Goal: Transaction & Acquisition: Download file/media

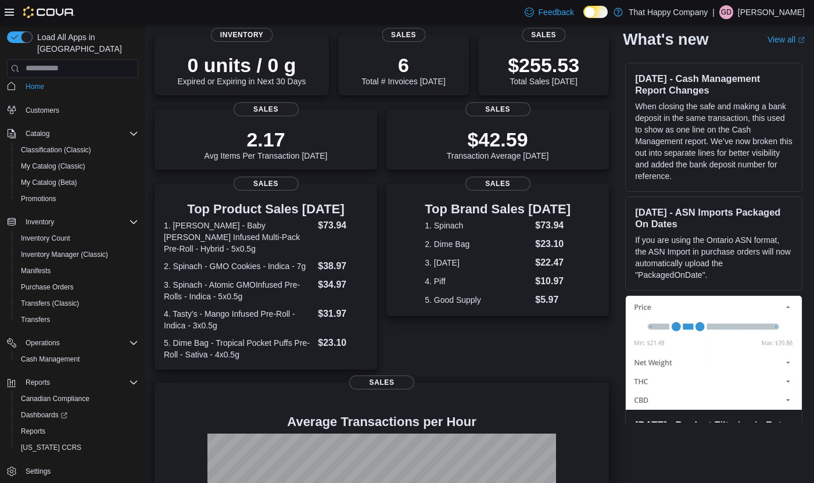
scroll to position [216, 0]
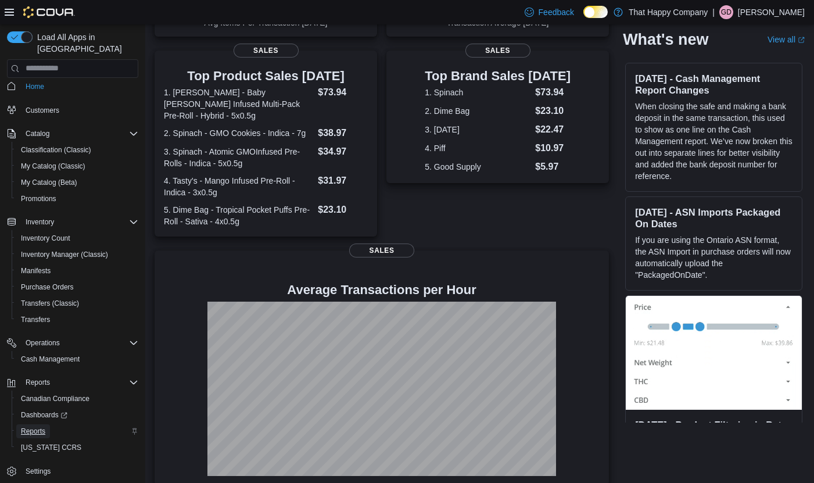
click at [45, 424] on link "Reports" at bounding box center [33, 431] width 34 height 14
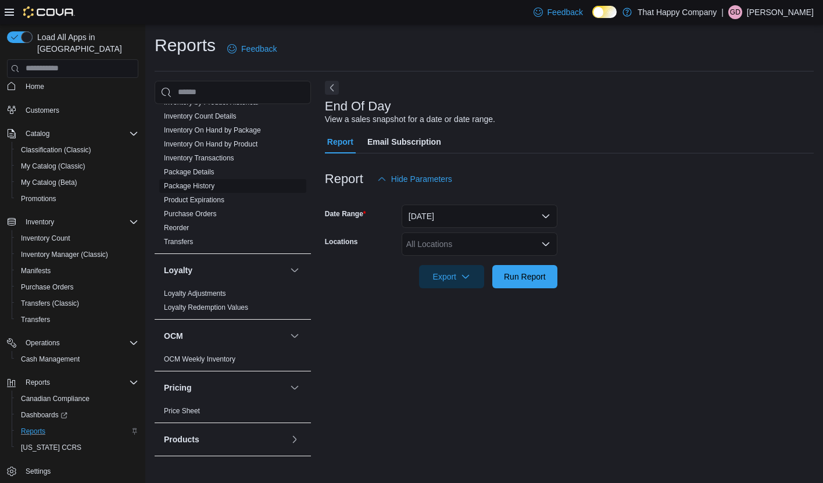
scroll to position [268, 0]
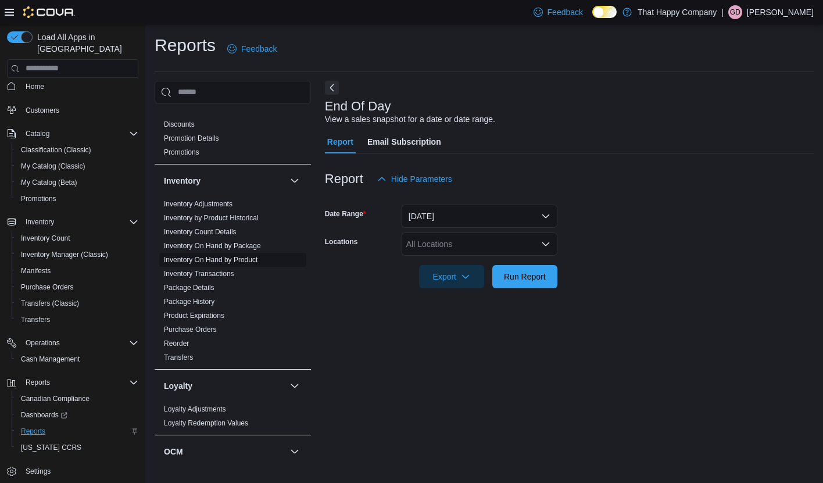
click at [243, 256] on link "Inventory On Hand by Product" at bounding box center [211, 260] width 94 height 8
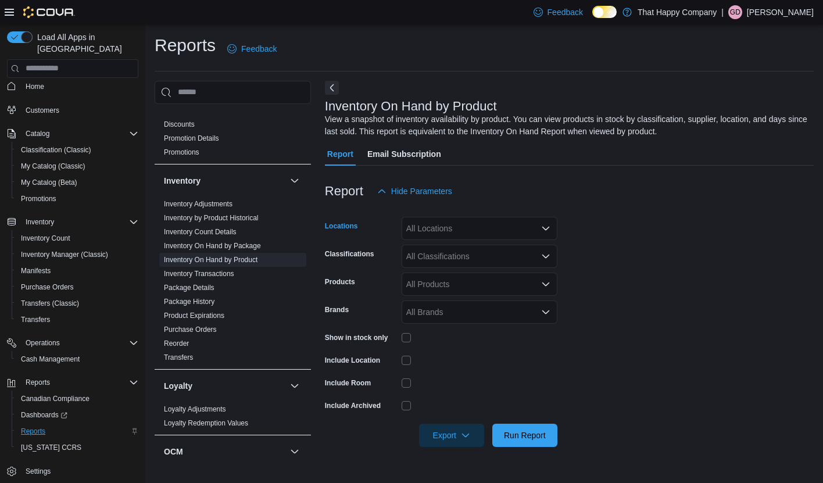
click at [542, 224] on icon "Open list of options" at bounding box center [545, 228] width 9 height 9
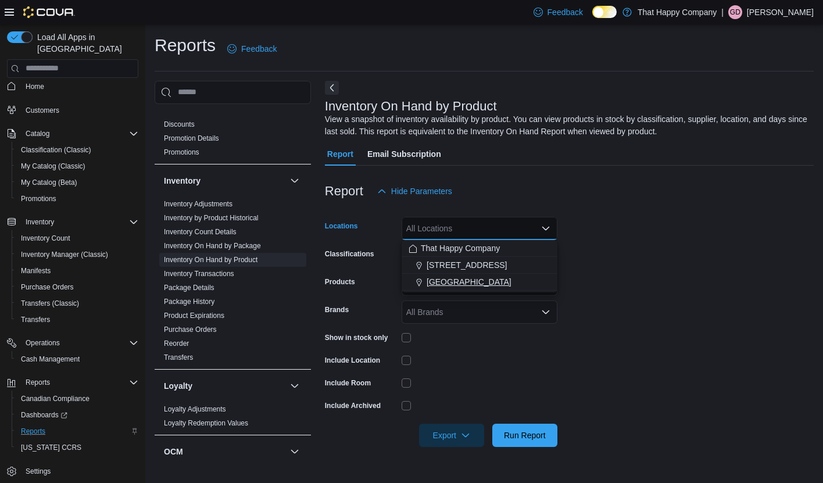
click at [484, 283] on span "[GEOGRAPHIC_DATA]" at bounding box center [469, 282] width 85 height 12
click at [688, 274] on form "Locations [GEOGRAPHIC_DATA] N Combo box. Selected. [STREET_ADDRESS] N. Press Ba…" at bounding box center [569, 325] width 489 height 244
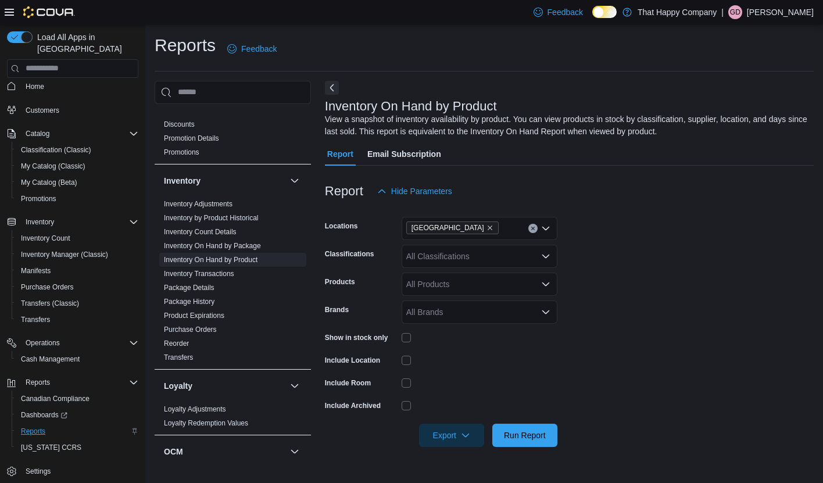
click at [549, 281] on icon "Open list of options" at bounding box center [545, 284] width 9 height 9
drag, startPoint x: 588, startPoint y: 276, endPoint x: 578, endPoint y: 270, distance: 11.0
click at [588, 276] on form "Locations [GEOGRAPHIC_DATA] N Classifications All Classifications Products All …" at bounding box center [569, 325] width 489 height 244
click at [549, 260] on div "All Classifications" at bounding box center [480, 256] width 156 height 23
click at [545, 258] on icon "Open list of options" at bounding box center [545, 256] width 9 height 9
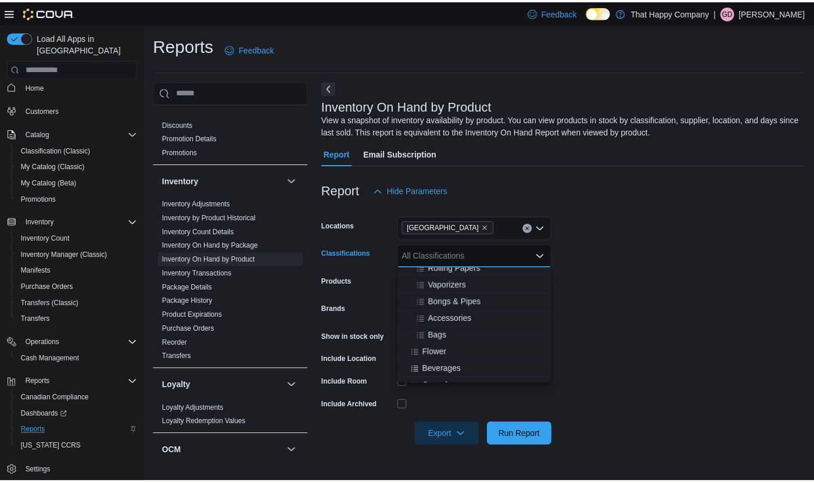
scroll to position [116, 0]
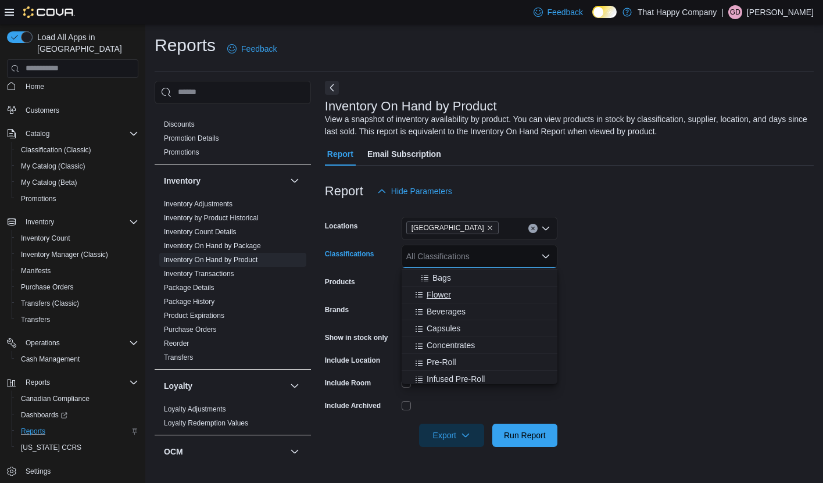
click at [445, 295] on span "Flower" at bounding box center [439, 295] width 24 height 12
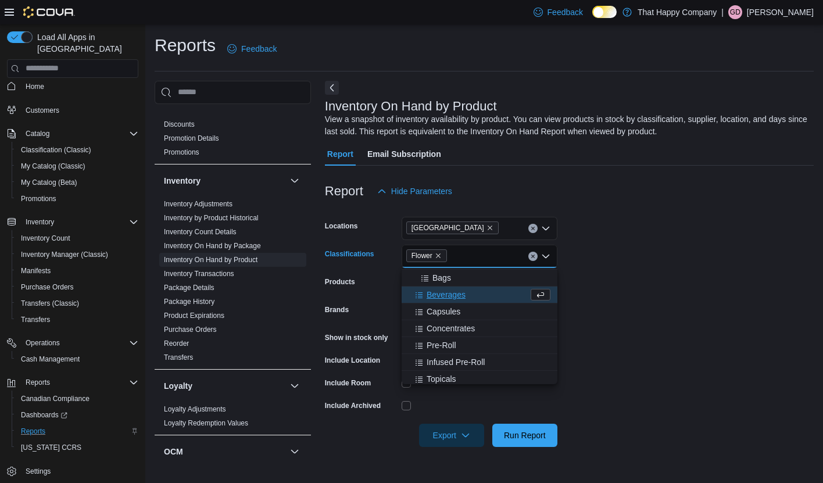
click at [448, 296] on span "Beverages" at bounding box center [446, 295] width 39 height 12
click at [449, 295] on span "Capsules" at bounding box center [444, 295] width 34 height 12
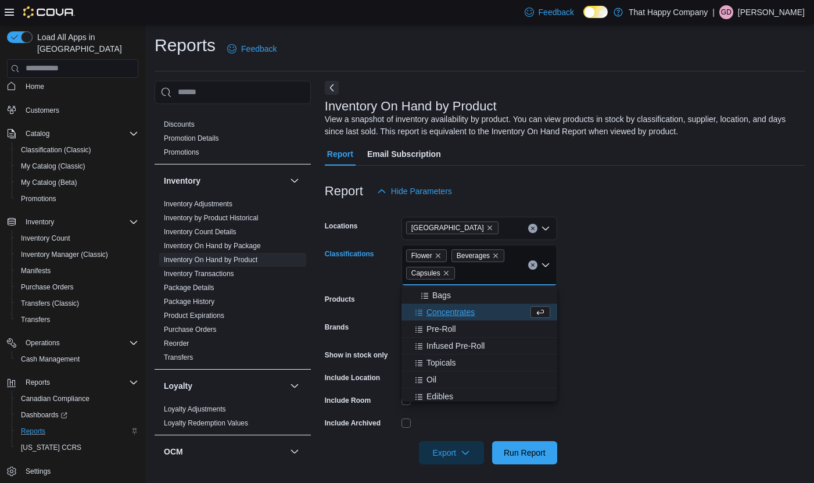
click at [446, 310] on span "Concentrates" at bounding box center [451, 312] width 48 height 12
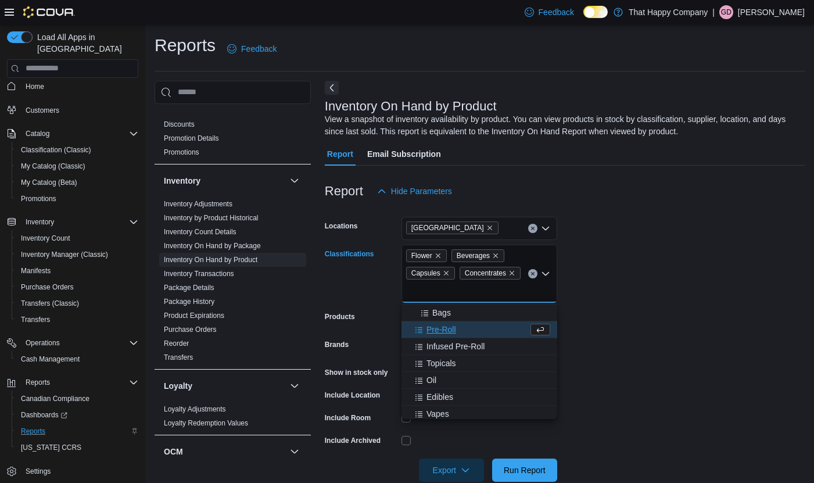
click at [449, 330] on span "Pre-Roll" at bounding box center [442, 330] width 30 height 12
click at [455, 332] on span "Infused Pre-Roll" at bounding box center [456, 330] width 58 height 12
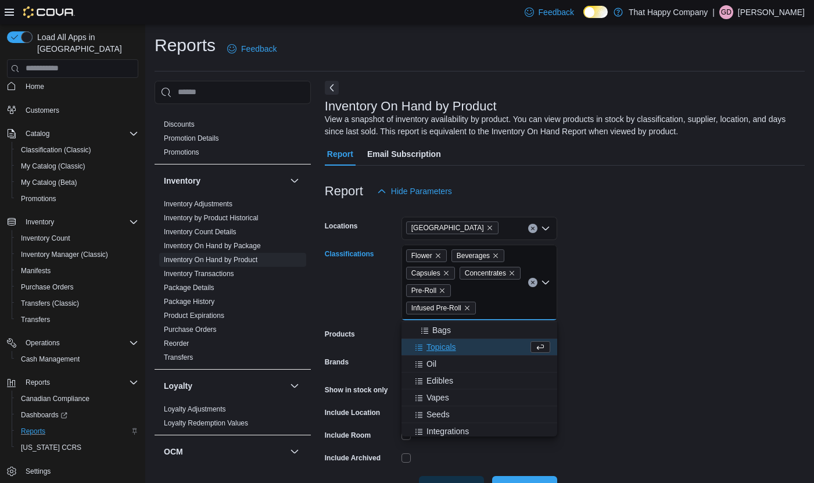
click at [448, 346] on span "Topicals" at bounding box center [442, 347] width 30 height 12
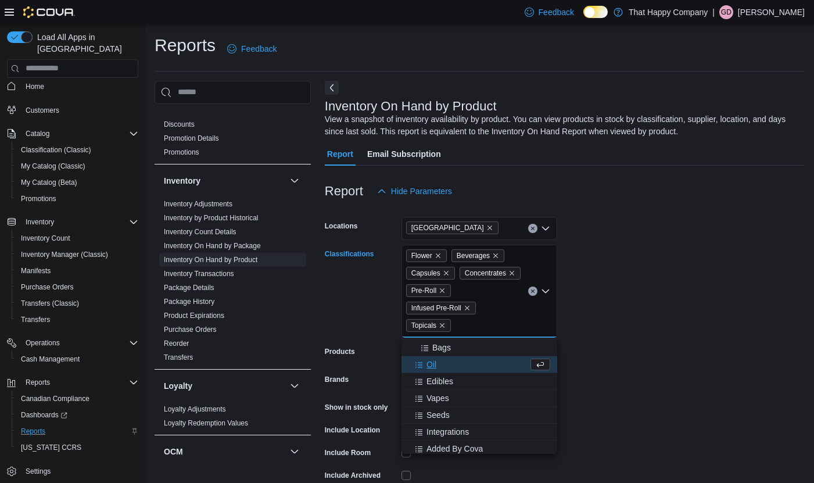
click at [435, 364] on span "Oil" at bounding box center [432, 365] width 10 height 12
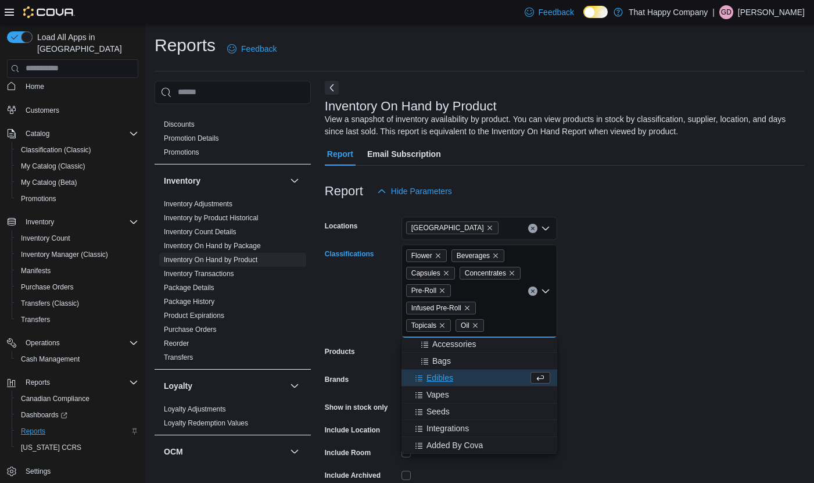
click at [455, 377] on div "Edibles" at bounding box center [469, 378] width 120 height 12
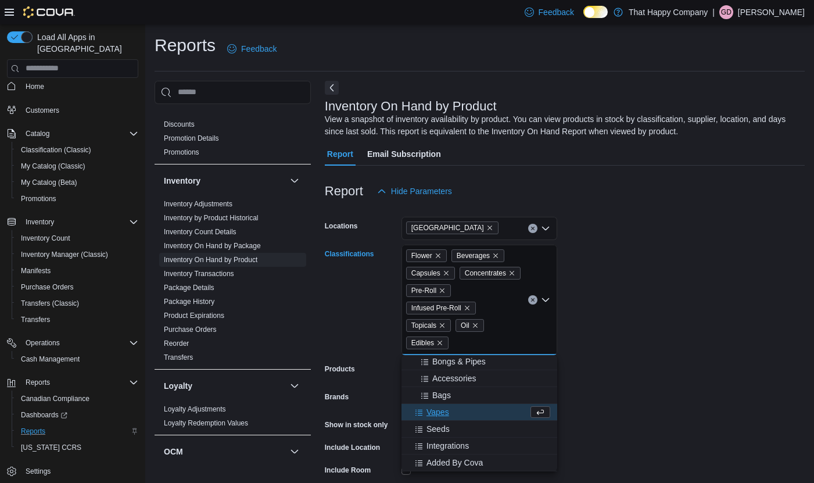
click at [438, 413] on span "Vapes" at bounding box center [438, 412] width 23 height 12
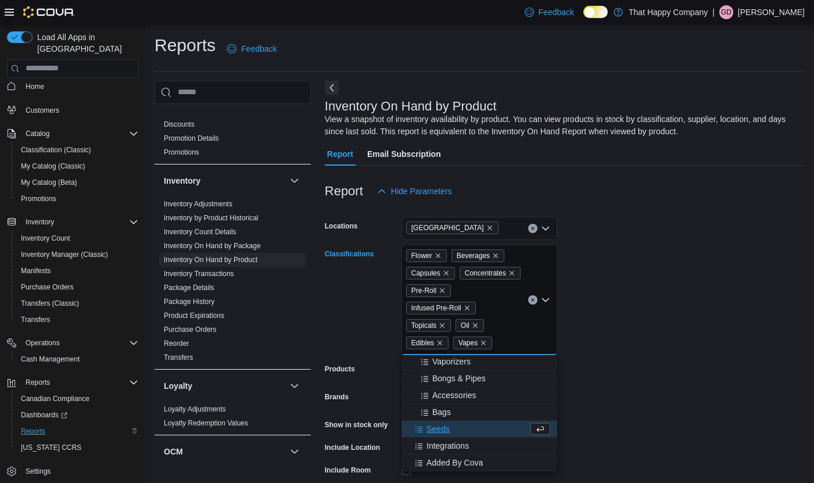
scroll to position [69, 0]
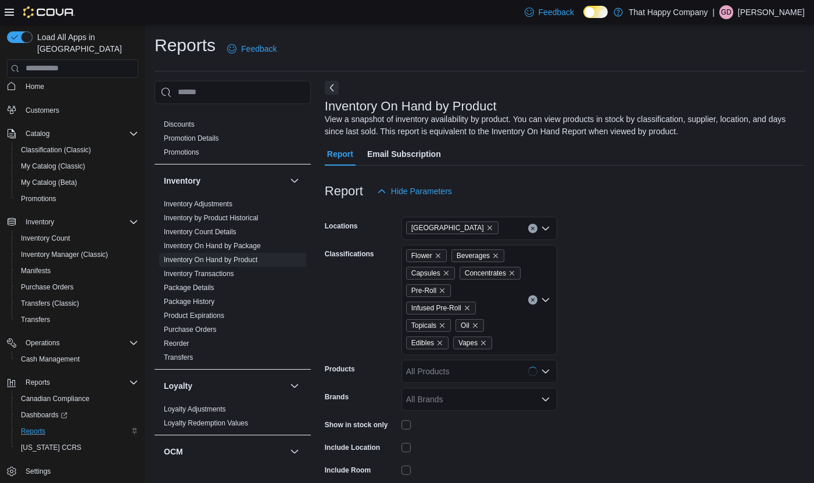
click at [649, 370] on form "Locations [GEOGRAPHIC_DATA] N Classifications Flower Beverages Capsules Concent…" at bounding box center [565, 368] width 480 height 331
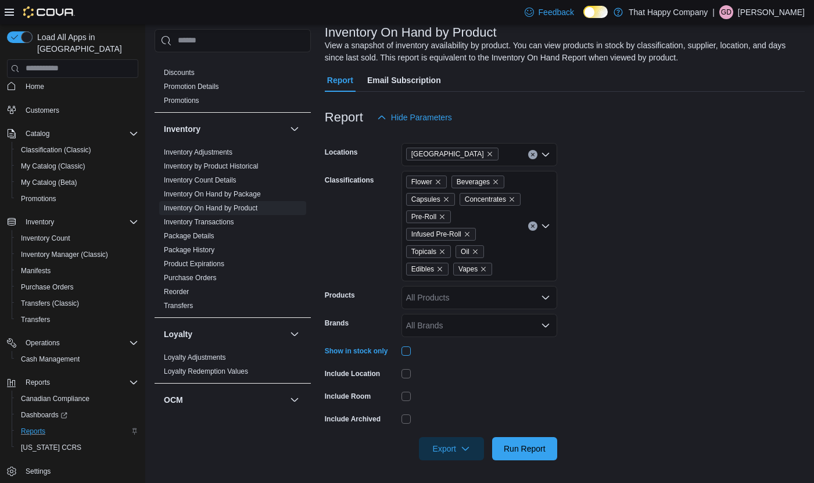
scroll to position [74, 0]
click at [471, 446] on span "Export" at bounding box center [451, 447] width 51 height 23
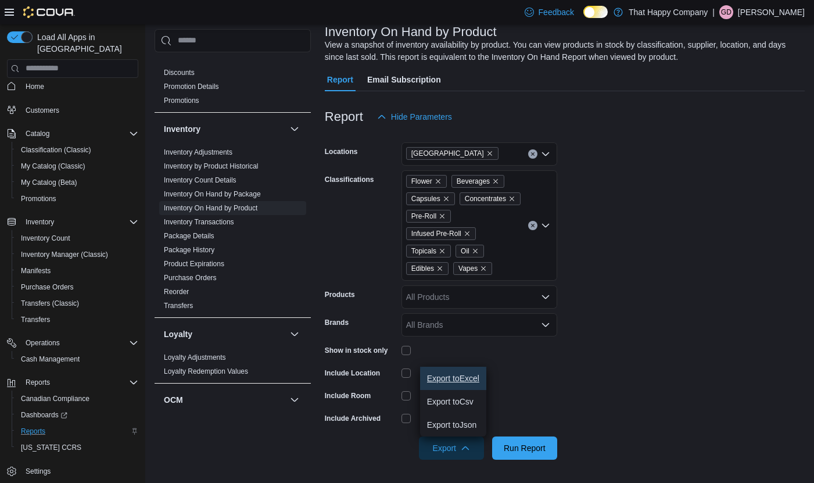
click at [464, 382] on span "Export to Excel" at bounding box center [453, 378] width 52 height 9
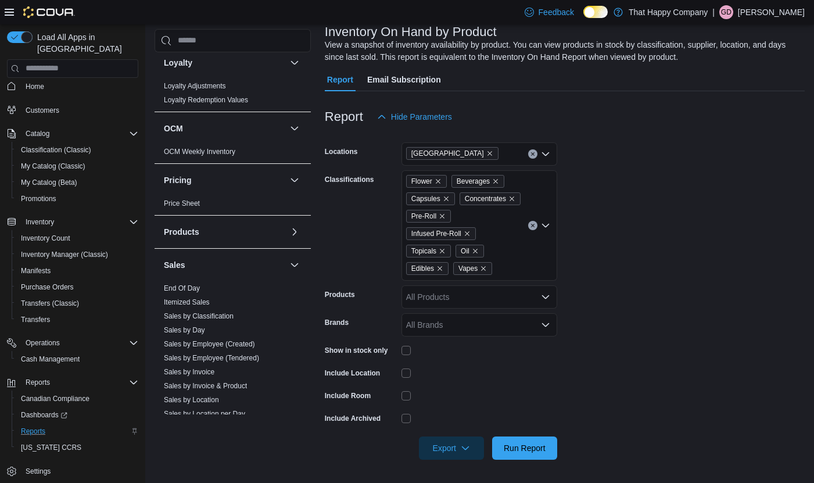
scroll to position [617, 0]
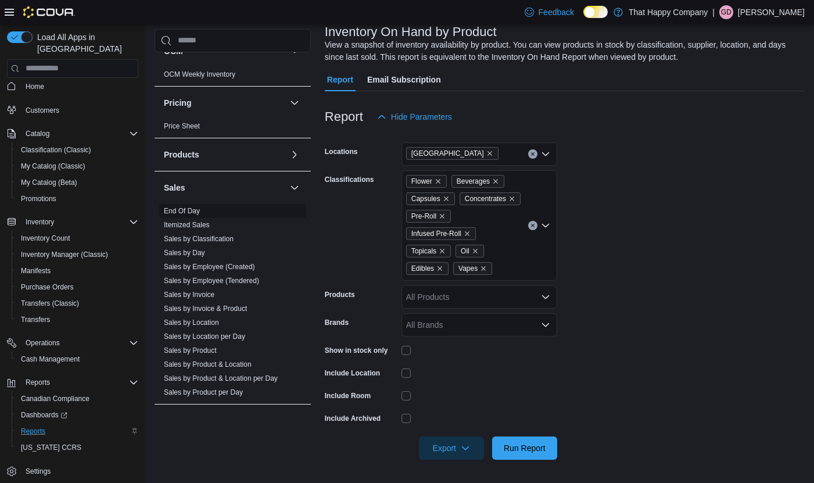
click at [177, 207] on link "End Of Day" at bounding box center [182, 211] width 36 height 8
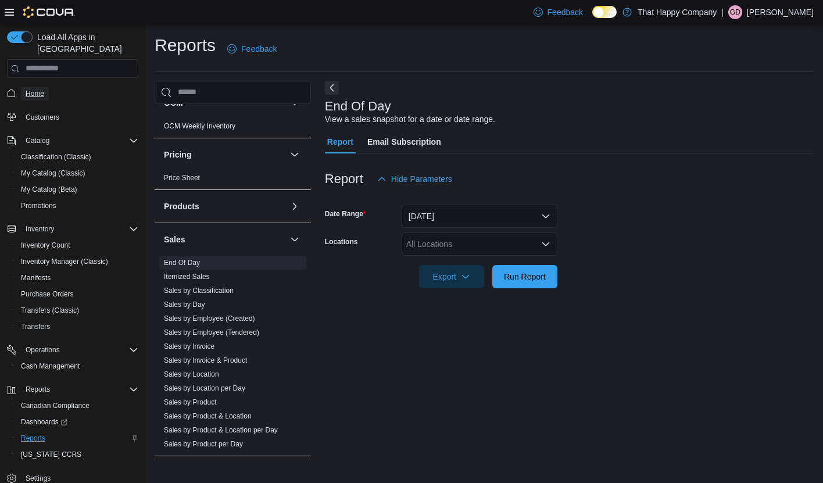
click at [42, 89] on span "Home" at bounding box center [35, 93] width 19 height 9
